Goal: Find specific page/section

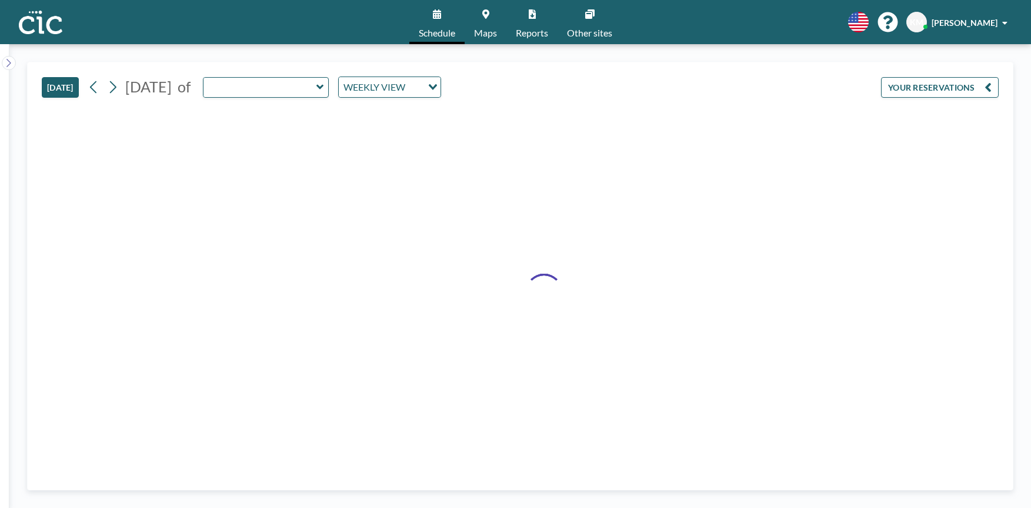
type input "[PERSON_NAME]"
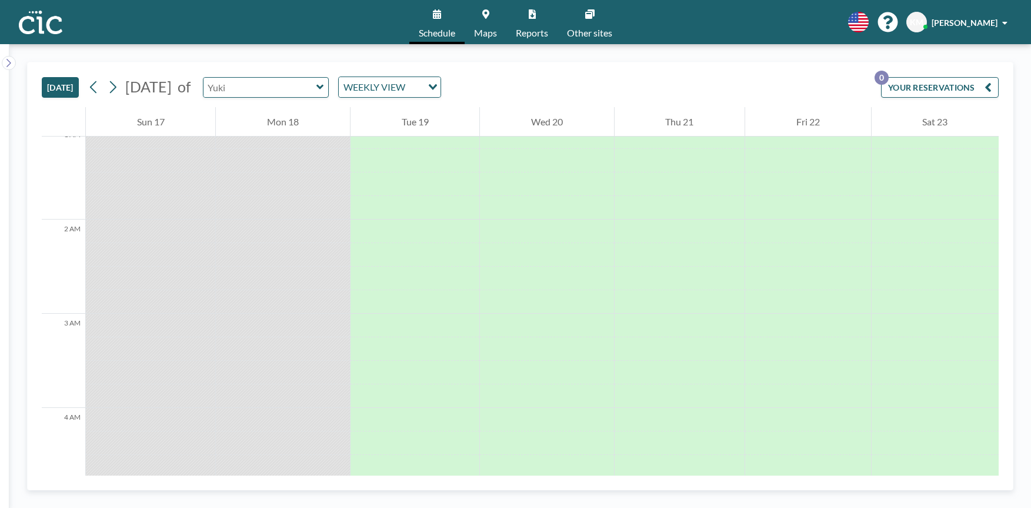
click at [289, 91] on input "text" at bounding box center [260, 87] width 113 height 19
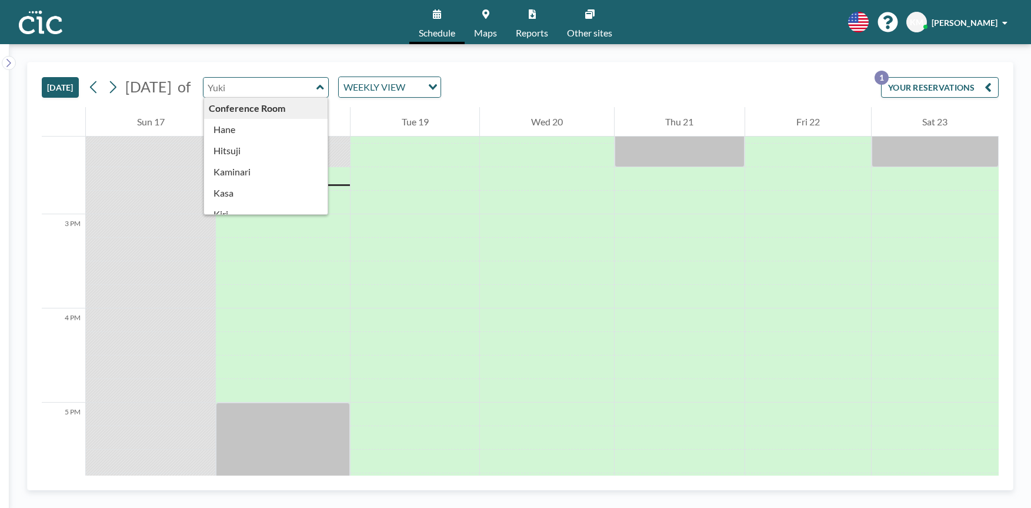
scroll to position [1341, 0]
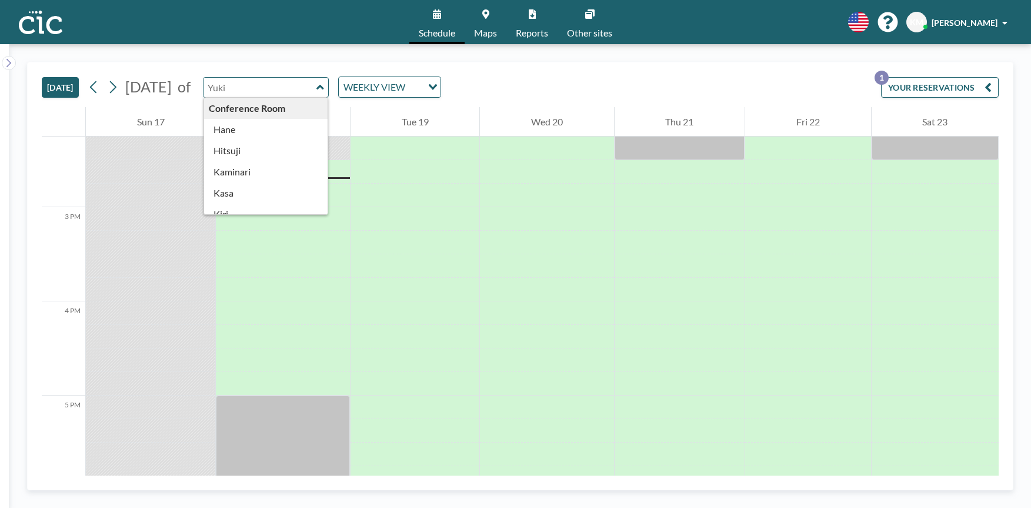
type input "[PERSON_NAME]"
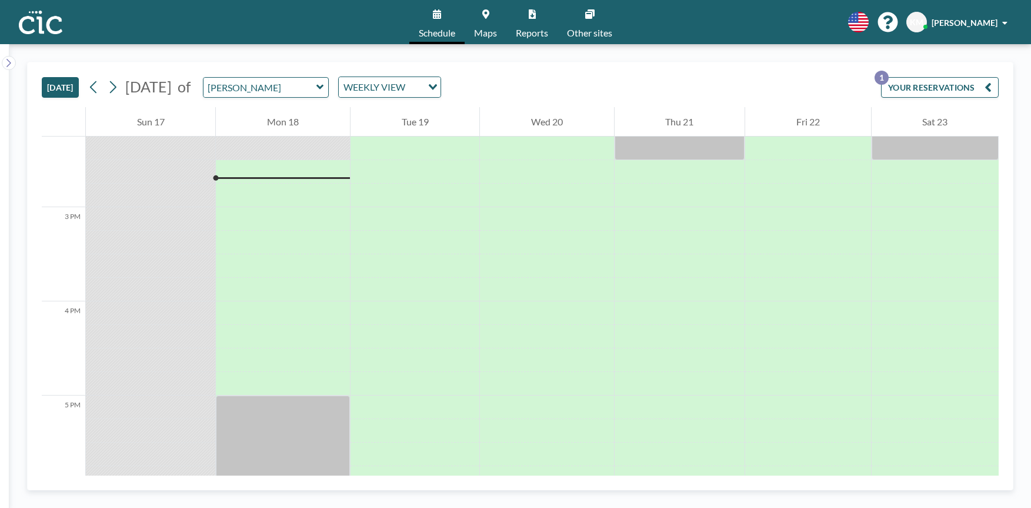
click at [478, 14] on link "Maps" at bounding box center [486, 22] width 42 height 44
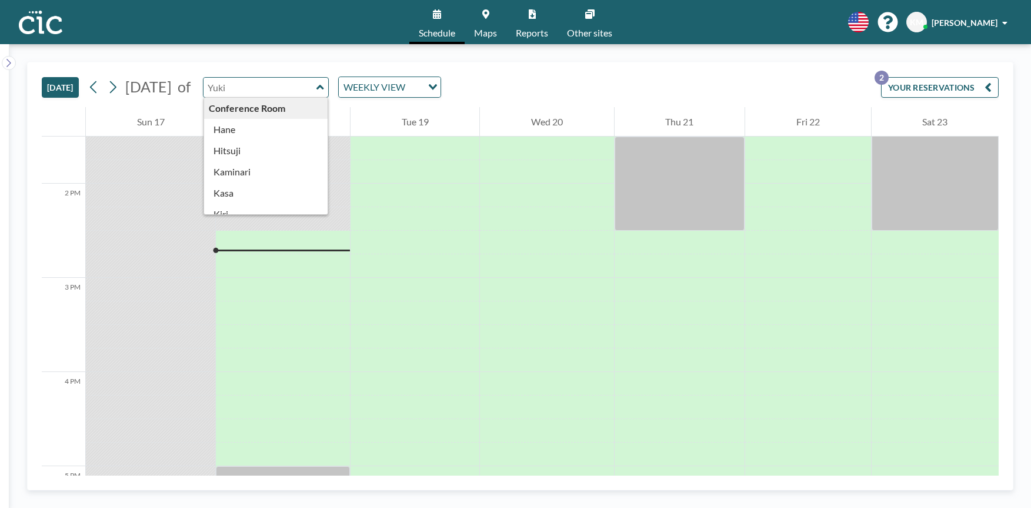
click at [309, 94] on input "text" at bounding box center [260, 87] width 113 height 19
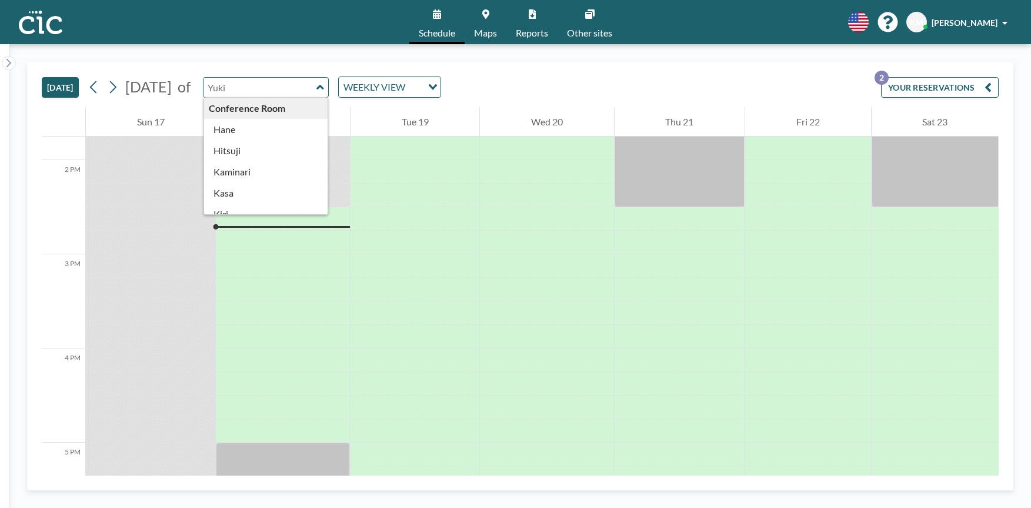
scroll to position [1341, 0]
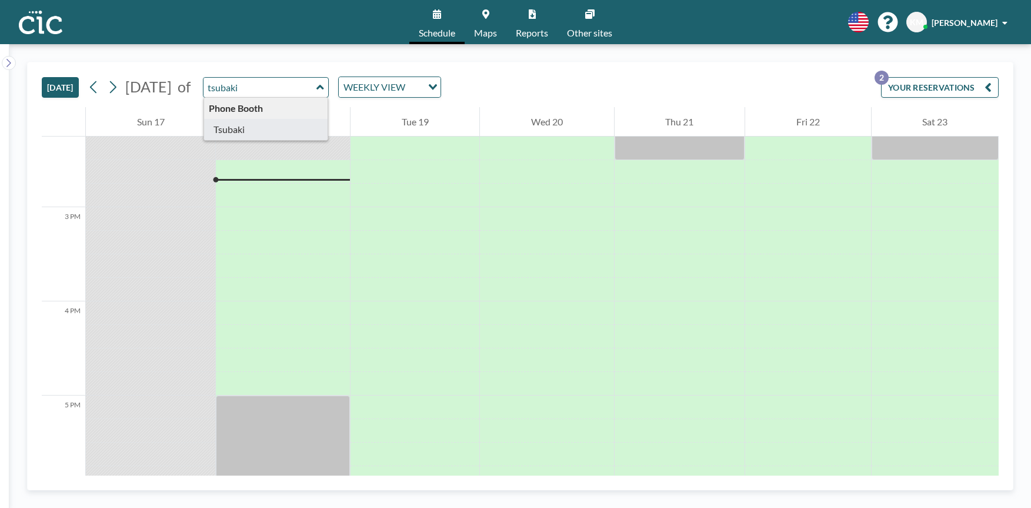
type input "Tsubaki"
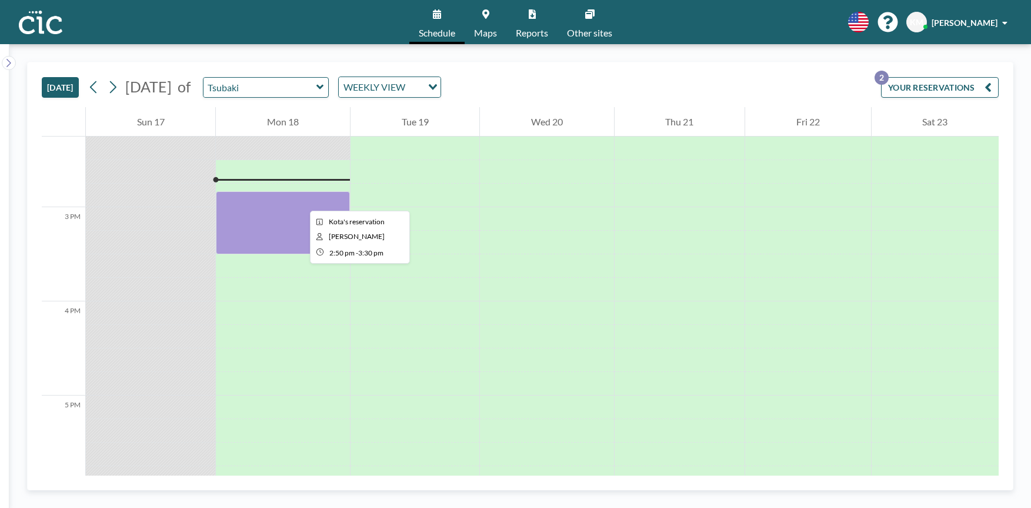
click at [301, 200] on div at bounding box center [283, 222] width 134 height 63
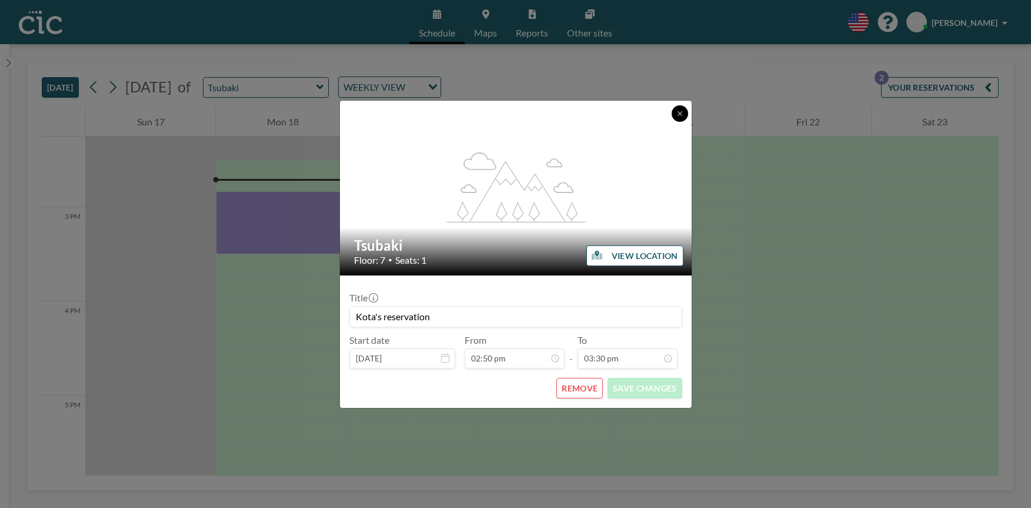
click at [683, 108] on button at bounding box center [680, 113] width 16 height 16
